Goal: Book appointment/travel/reservation

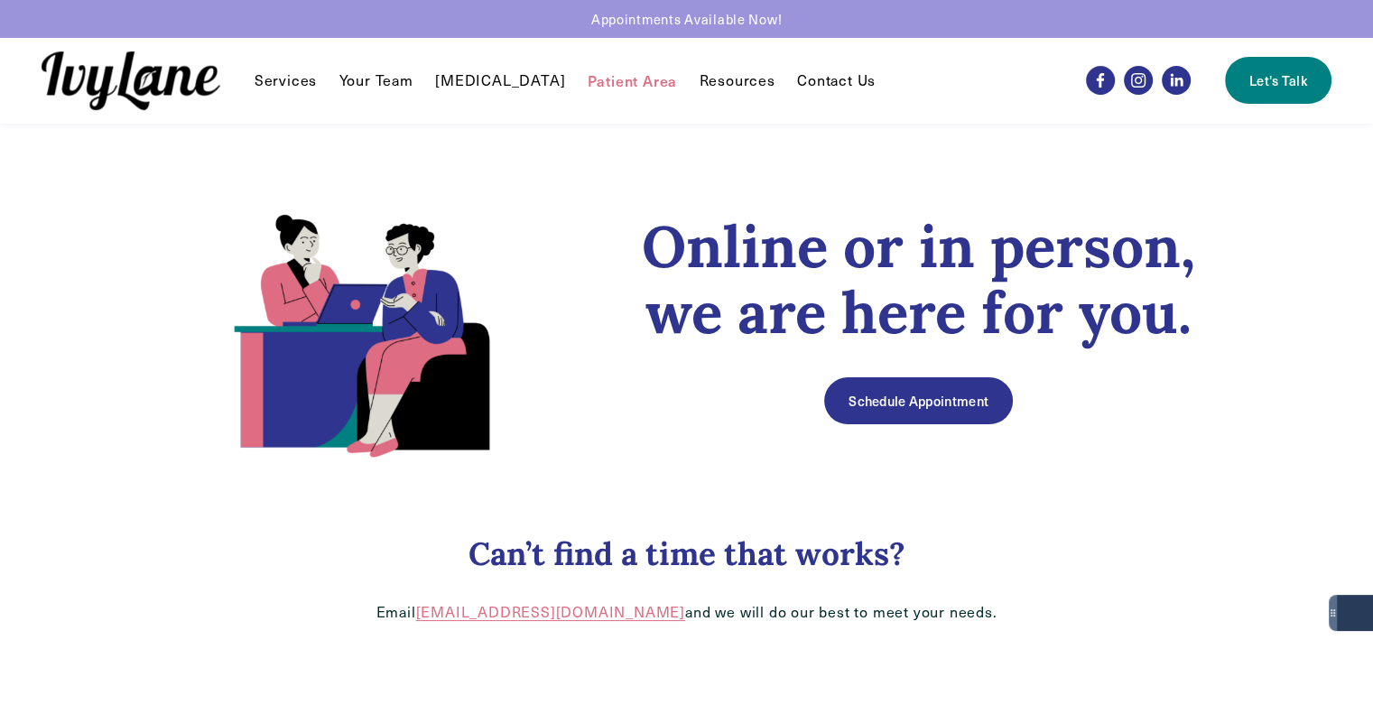
click at [618, 86] on link "Patient Area" at bounding box center [633, 81] width 90 height 22
click at [588, 83] on link "Patient Area" at bounding box center [633, 81] width 90 height 22
click at [473, 89] on link "[MEDICAL_DATA]" at bounding box center [500, 81] width 130 height 22
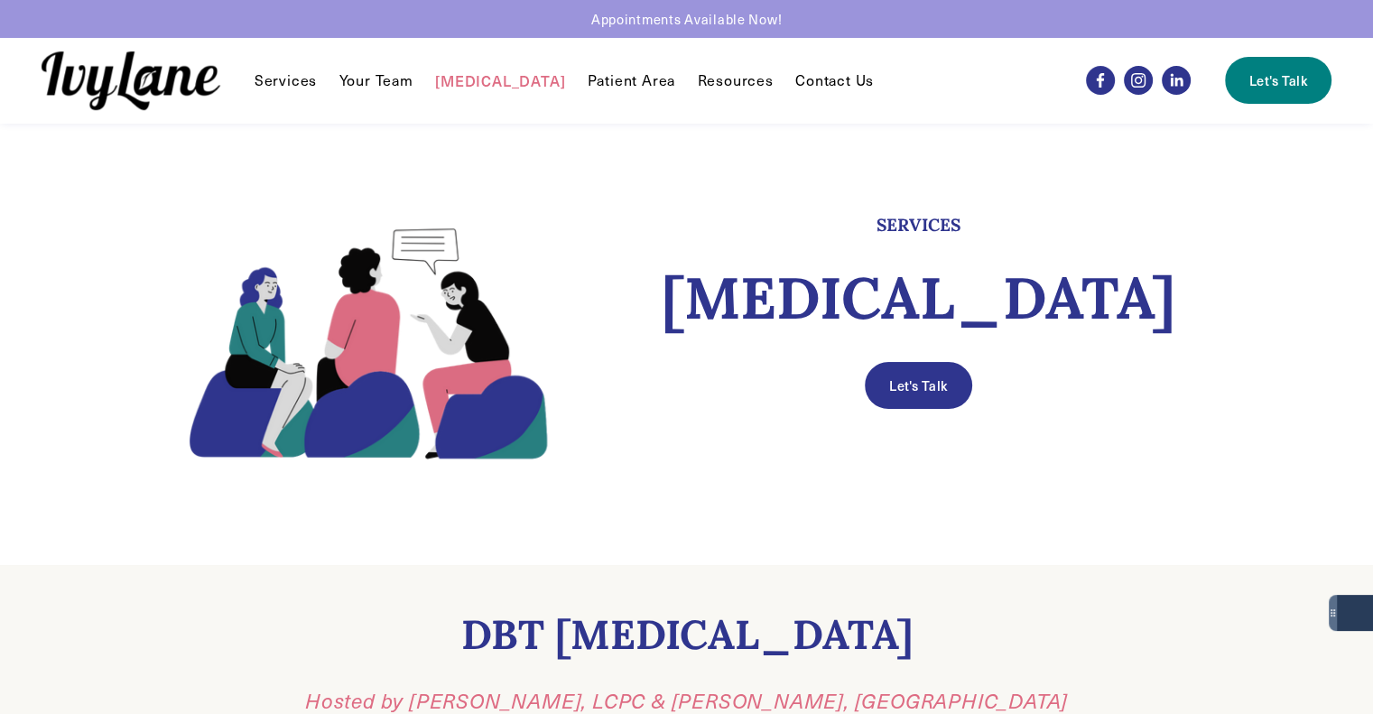
click at [383, 86] on link "Your Team" at bounding box center [376, 81] width 74 height 22
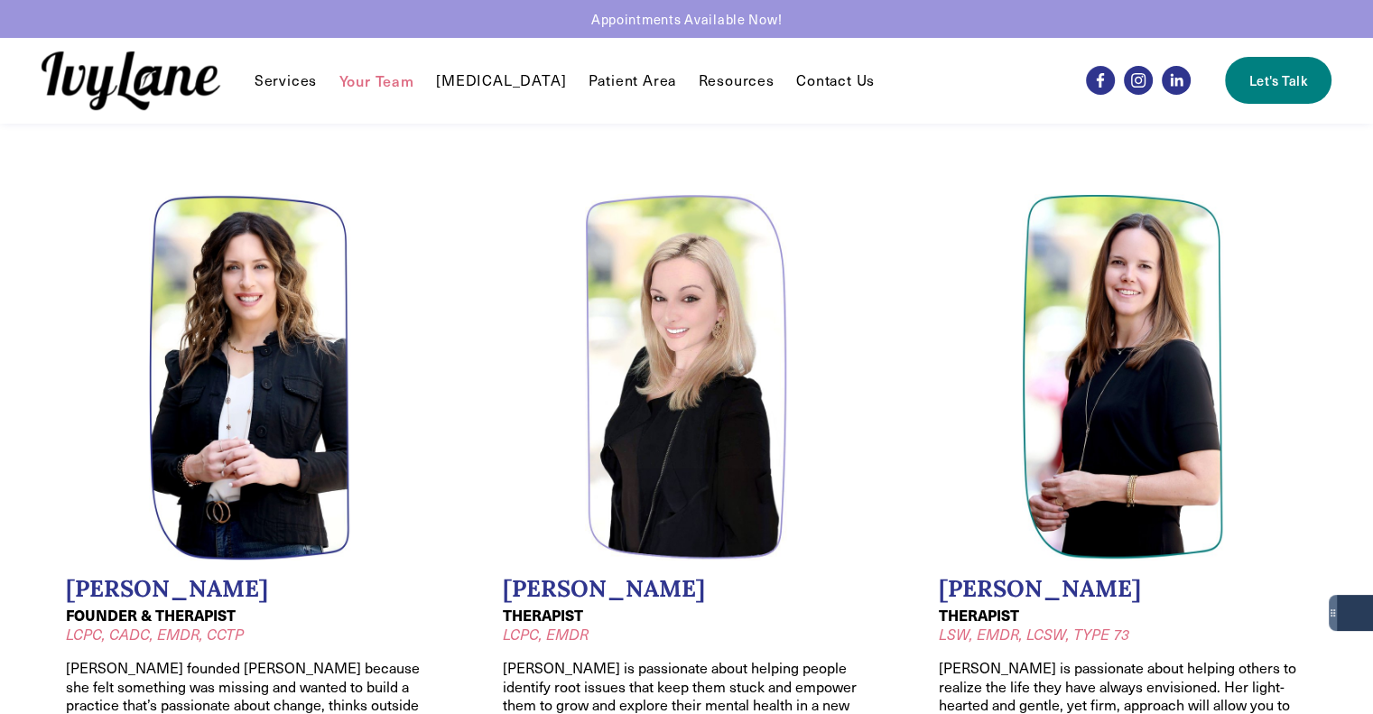
click at [296, 80] on span "Services" at bounding box center [286, 80] width 62 height 19
click at [756, 23] on link at bounding box center [686, 19] width 1373 height 38
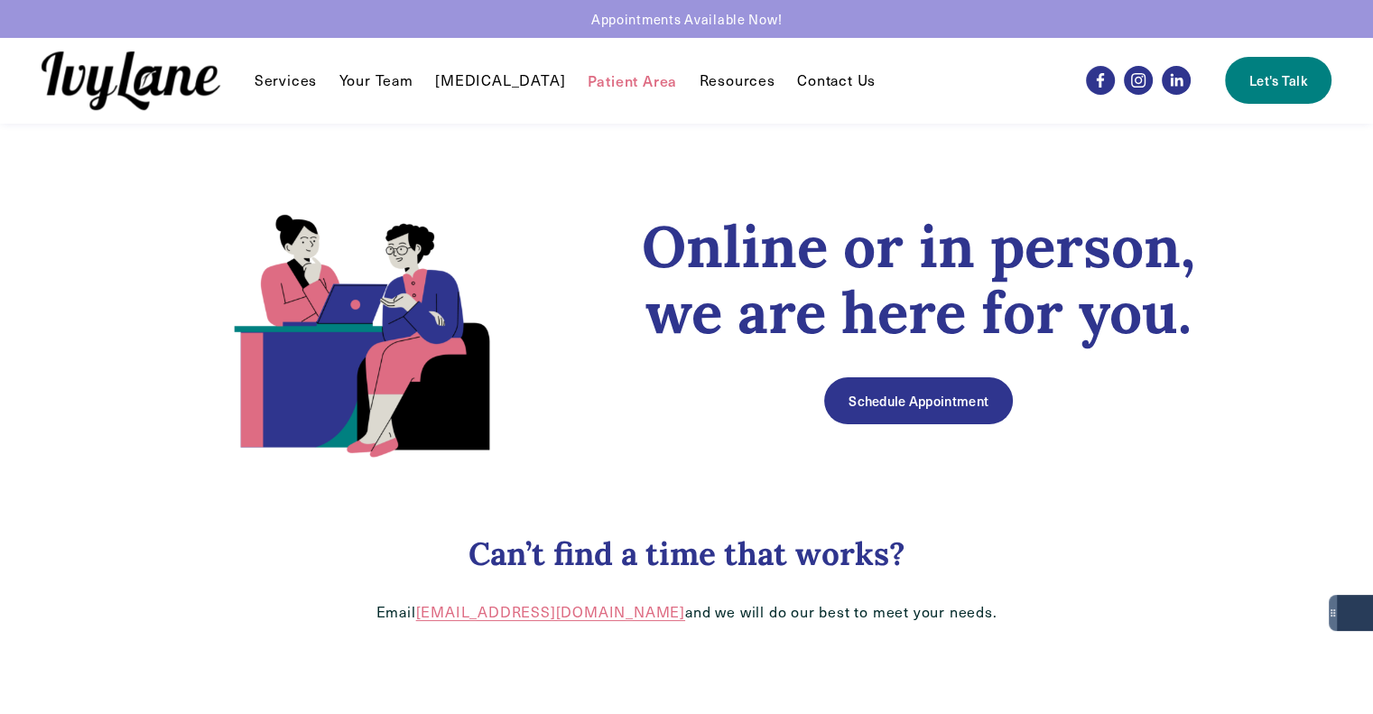
click at [0, 0] on span "FAQ" at bounding box center [0, 0] width 0 height 0
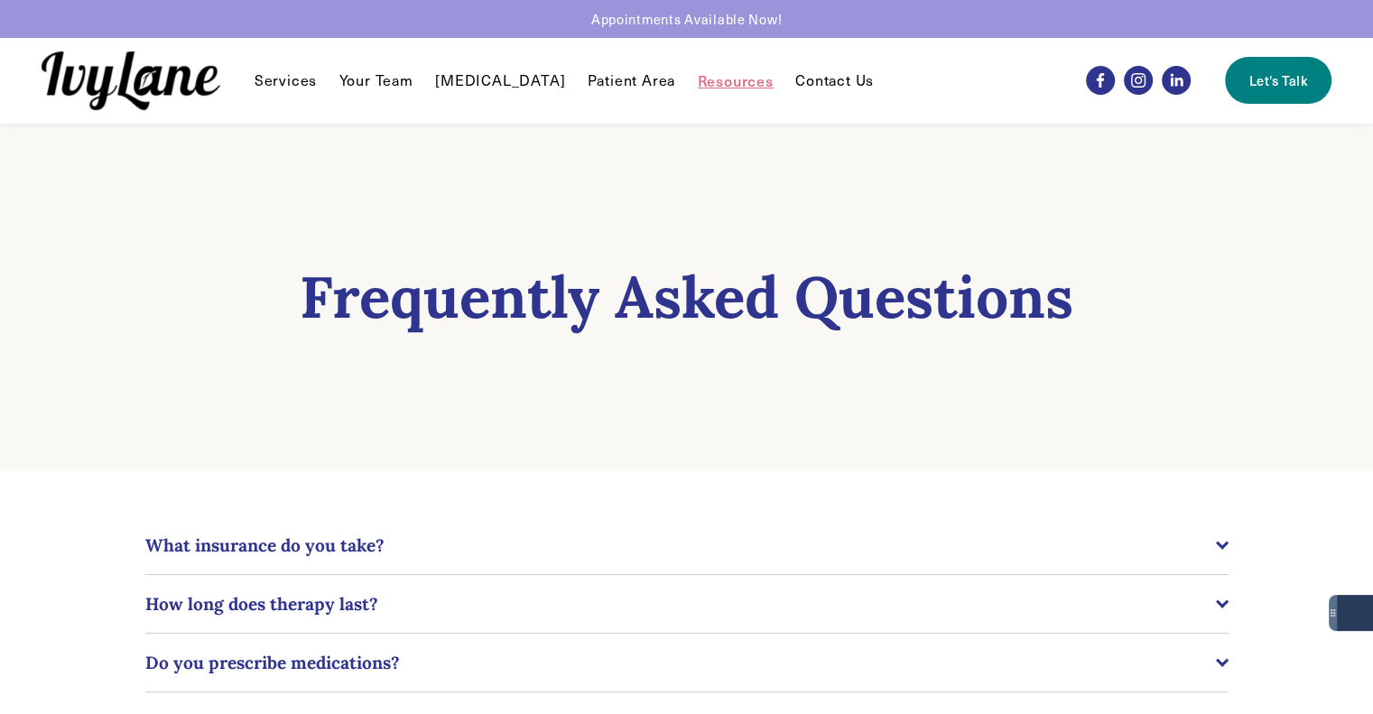
click at [386, 86] on link "Your Team" at bounding box center [376, 81] width 74 height 22
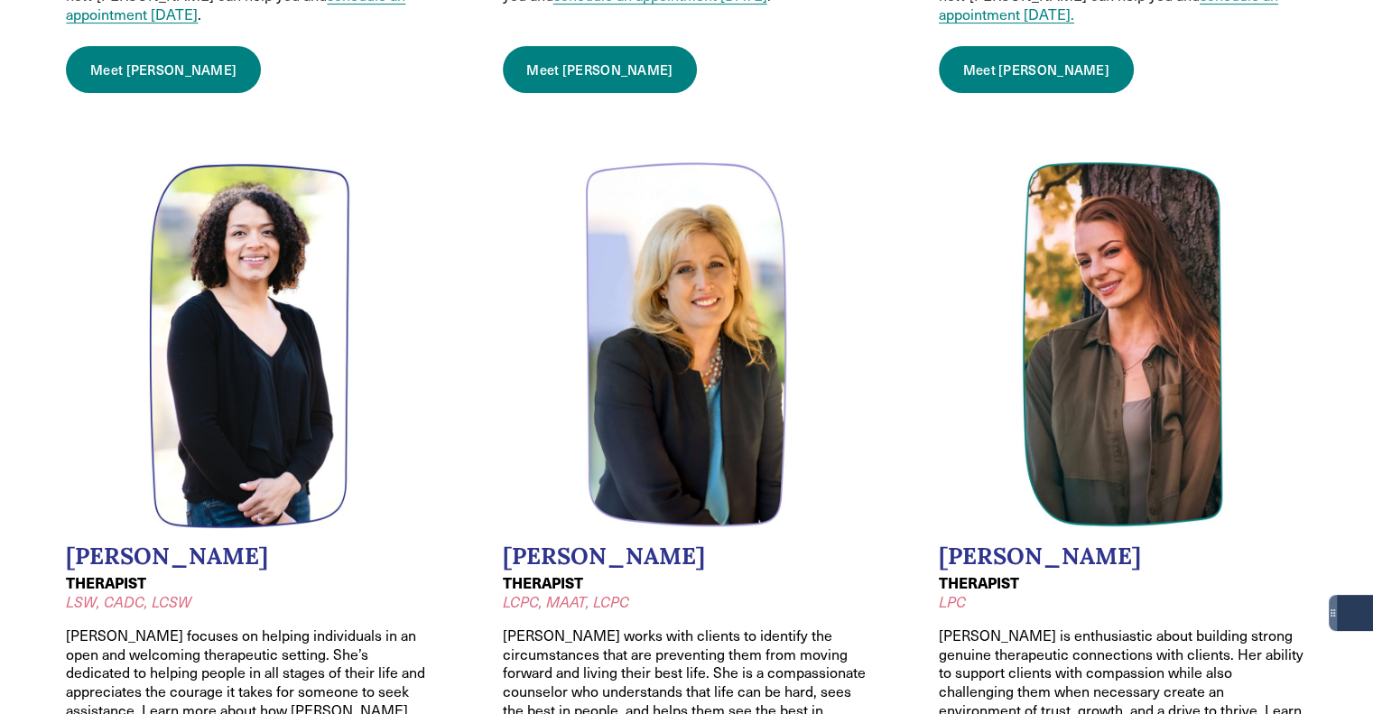
scroll to position [993, 0]
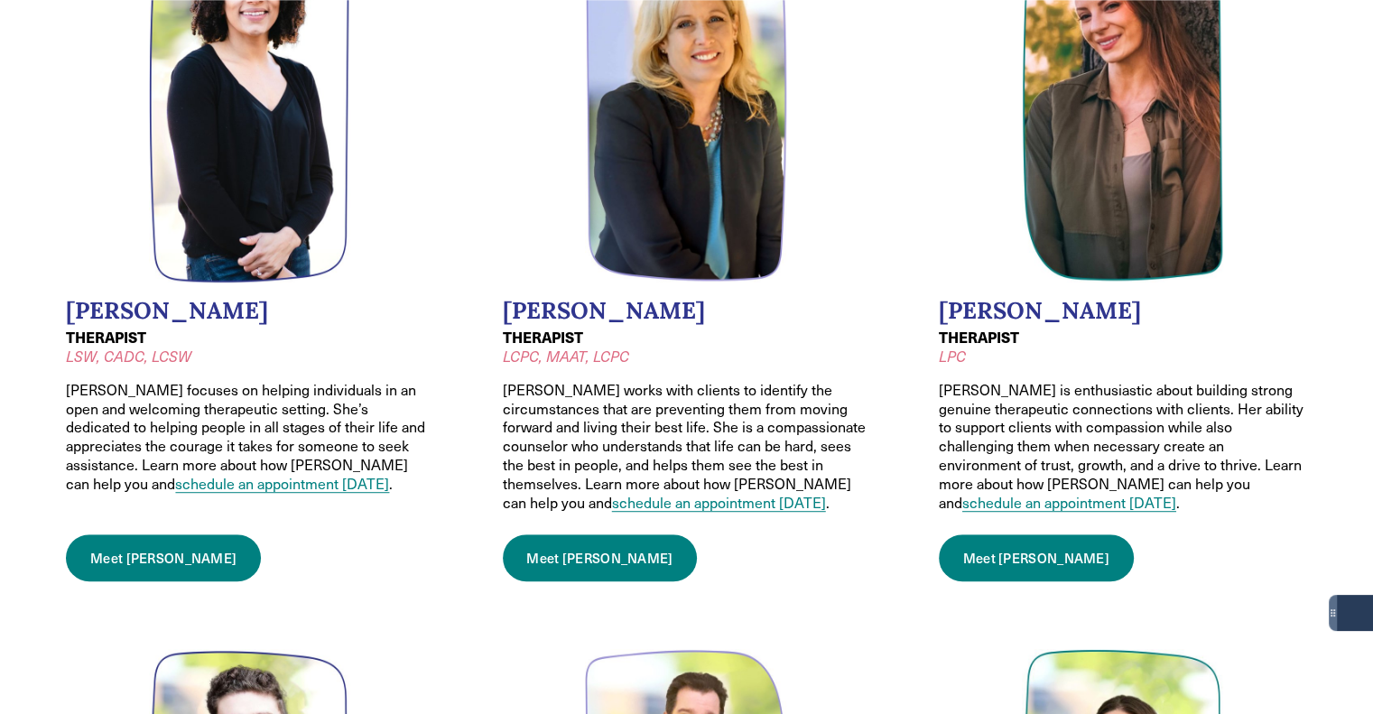
click at [998, 542] on link "Meet Hannah" at bounding box center [1036, 557] width 195 height 47
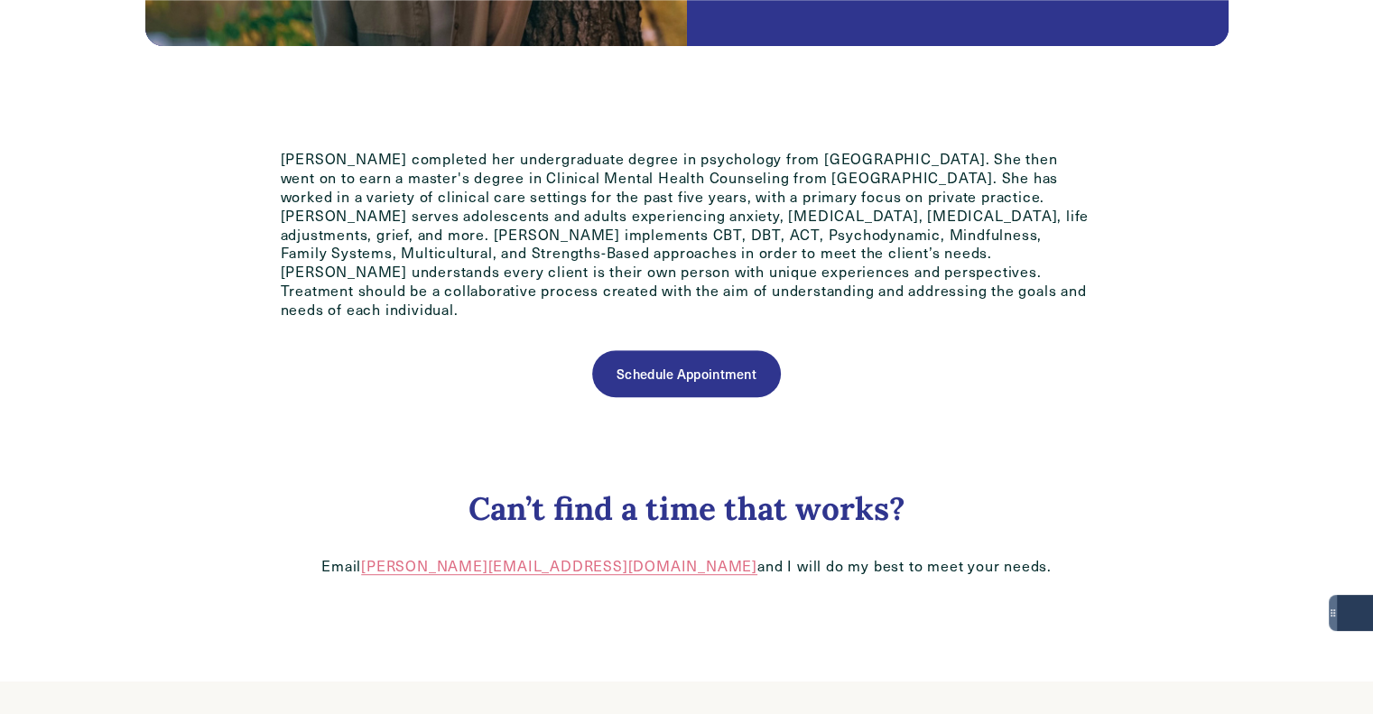
scroll to position [903, 0]
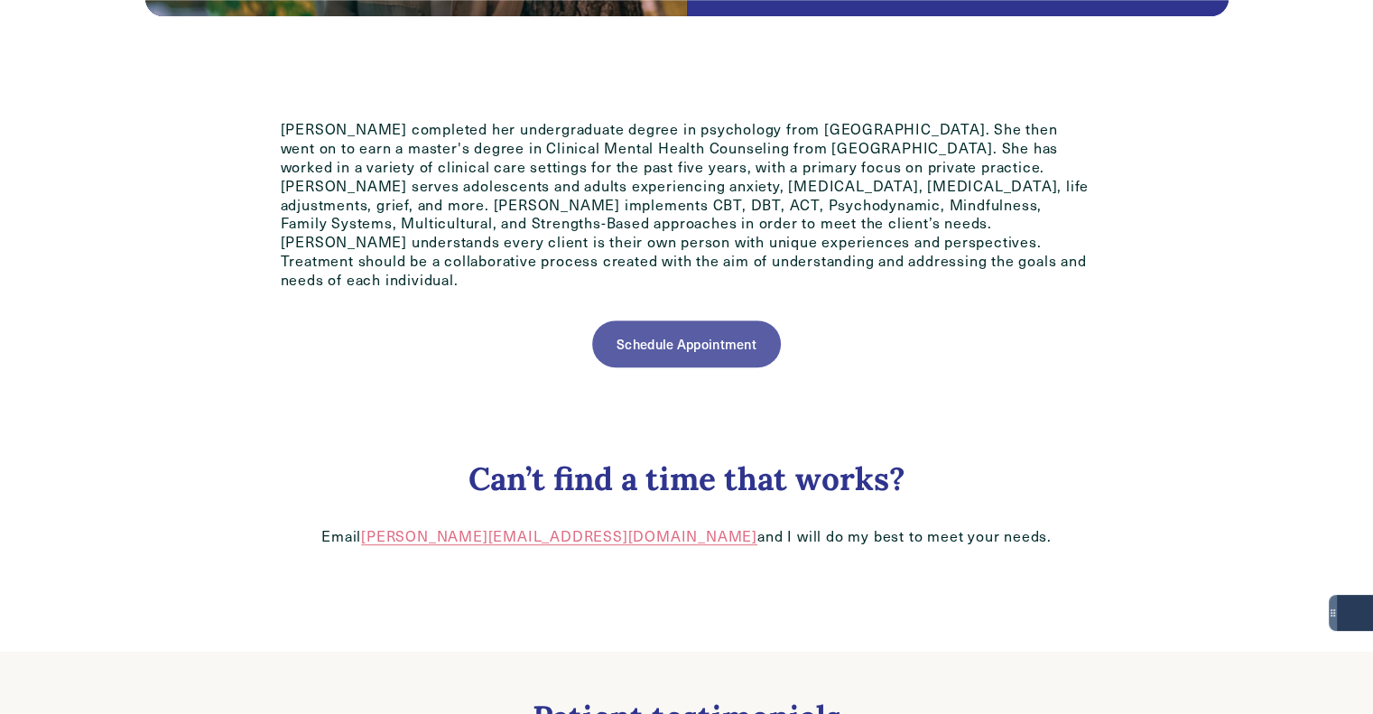
click at [726, 349] on link "Schedule Appointment" at bounding box center [686, 343] width 188 height 47
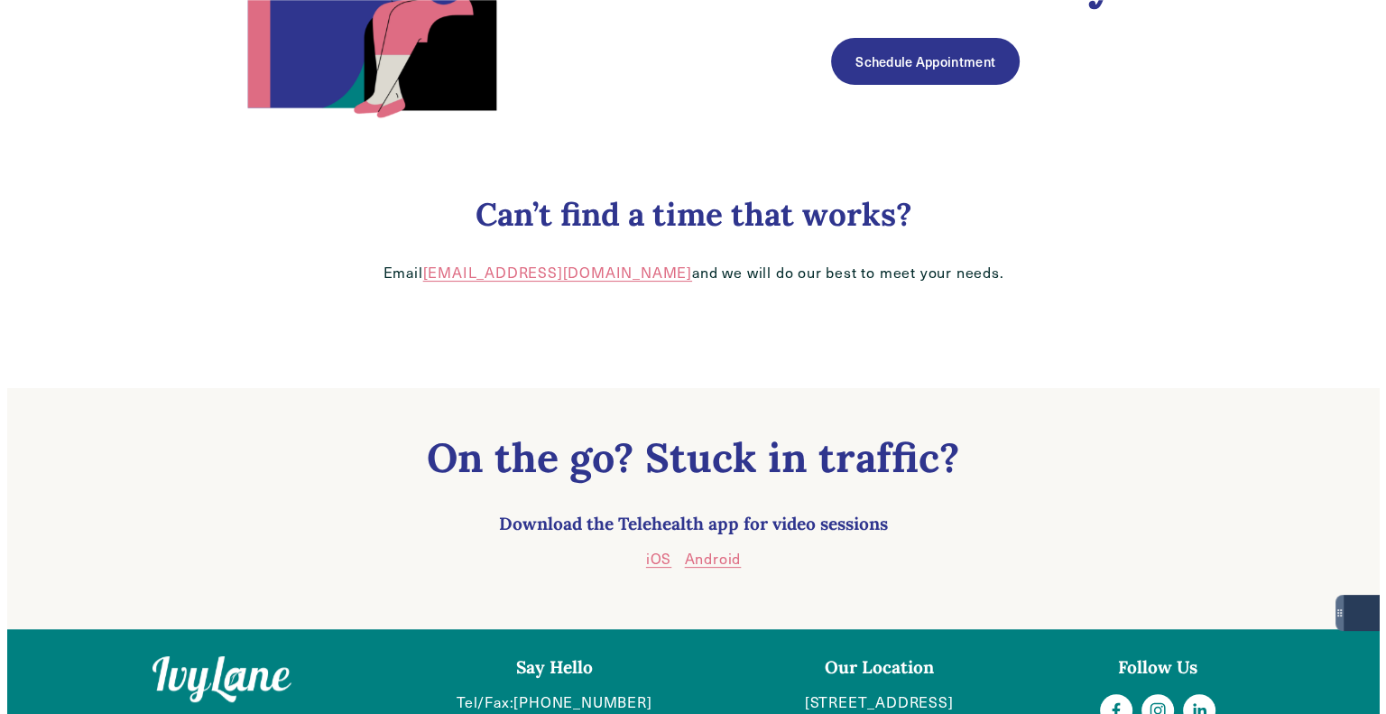
scroll to position [400, 0]
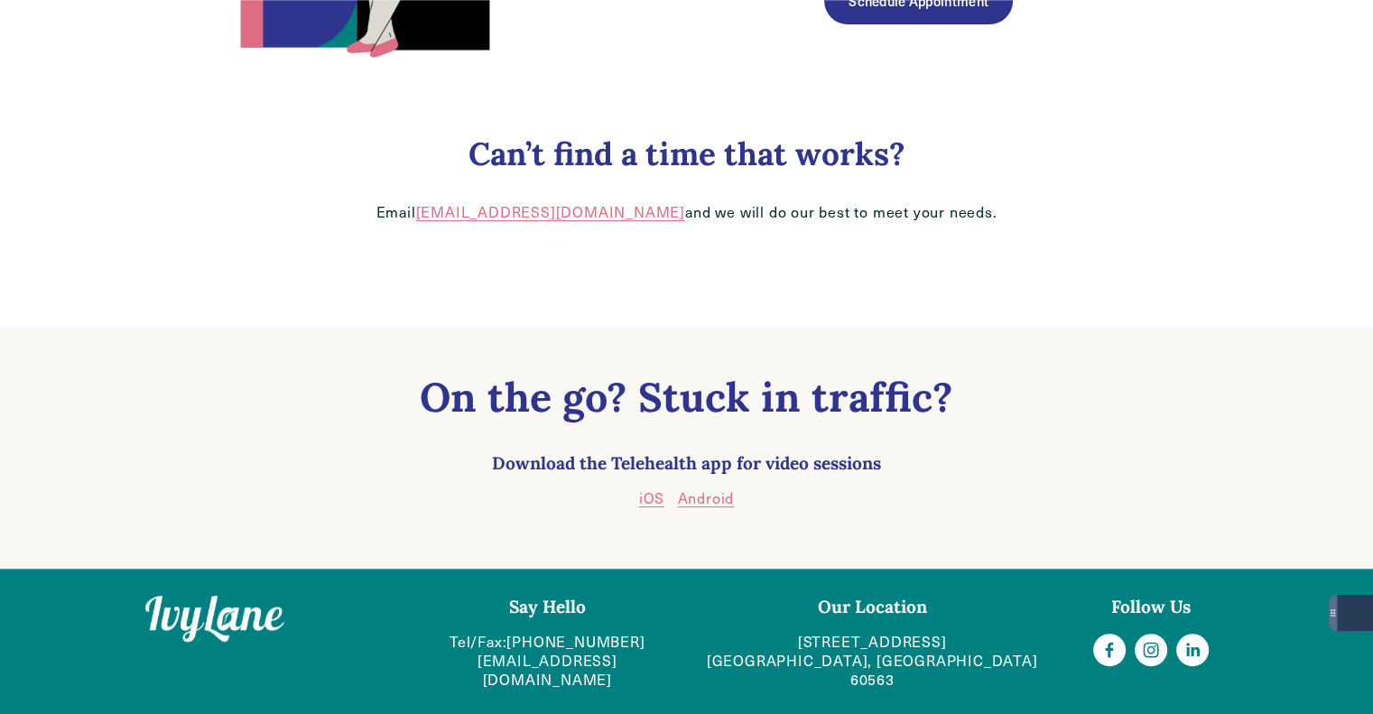
click at [919, 16] on link "Schedule Appointment" at bounding box center [918, 0] width 188 height 47
